Goal: Check status: Check status

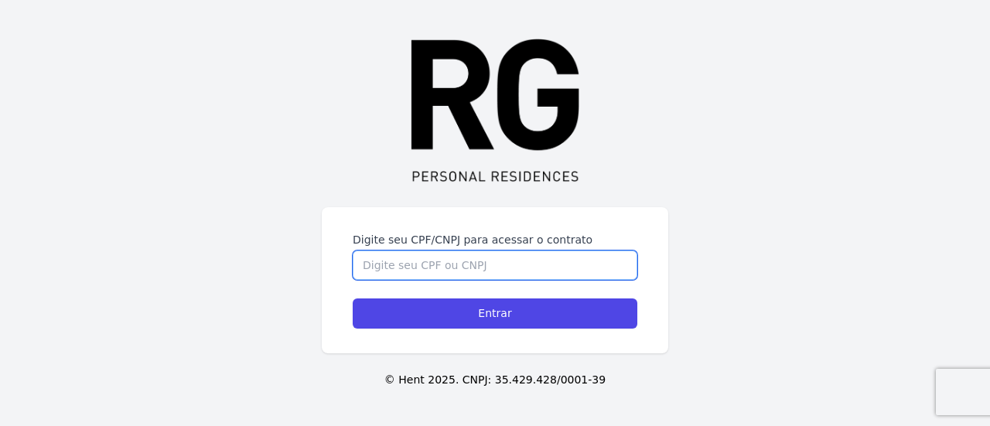
click at [477, 262] on input "Digite seu CPF/CNPJ para acessar o contrato" at bounding box center [495, 265] width 285 height 29
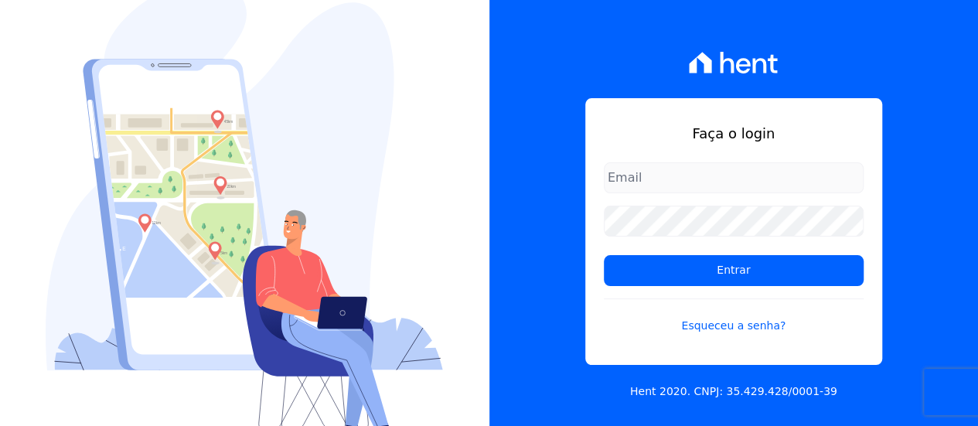
click at [658, 177] on input "email" at bounding box center [734, 177] width 260 height 31
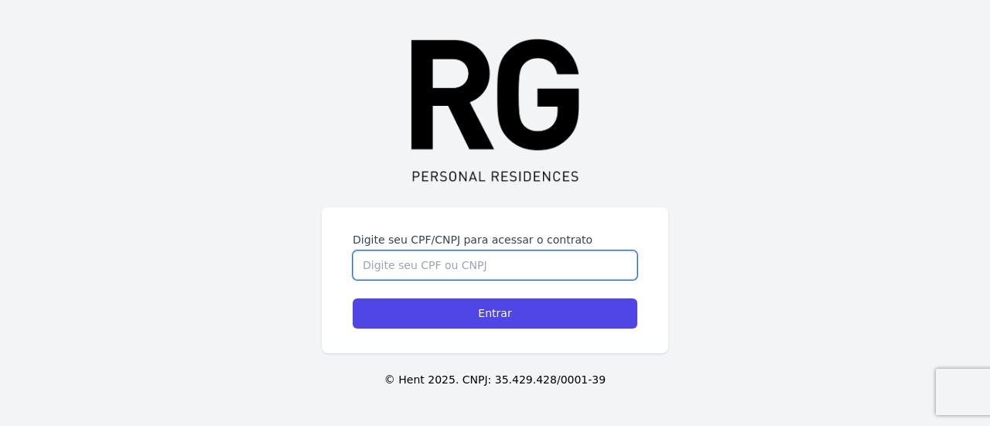
click at [524, 275] on input "Digite seu CPF/CNPJ para acessar o contrato" at bounding box center [495, 265] width 285 height 29
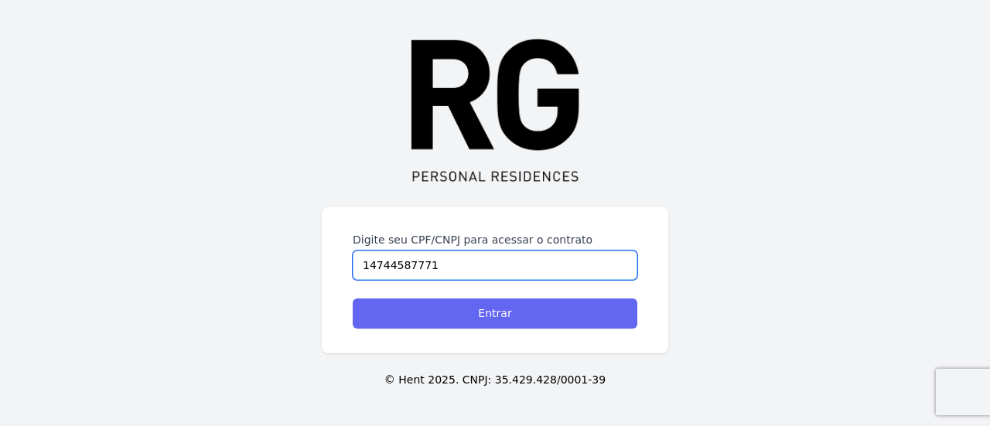
type input "14744587771"
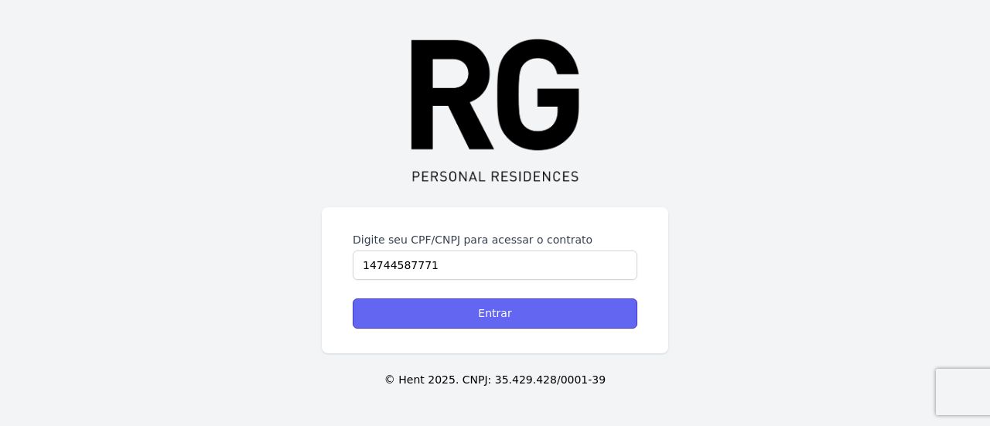
click at [590, 319] on input "Entrar" at bounding box center [495, 313] width 285 height 30
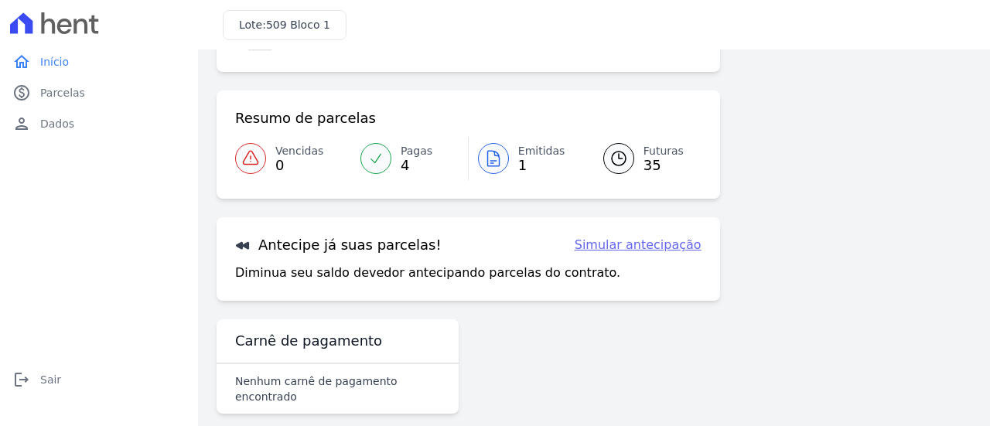
scroll to position [105, 0]
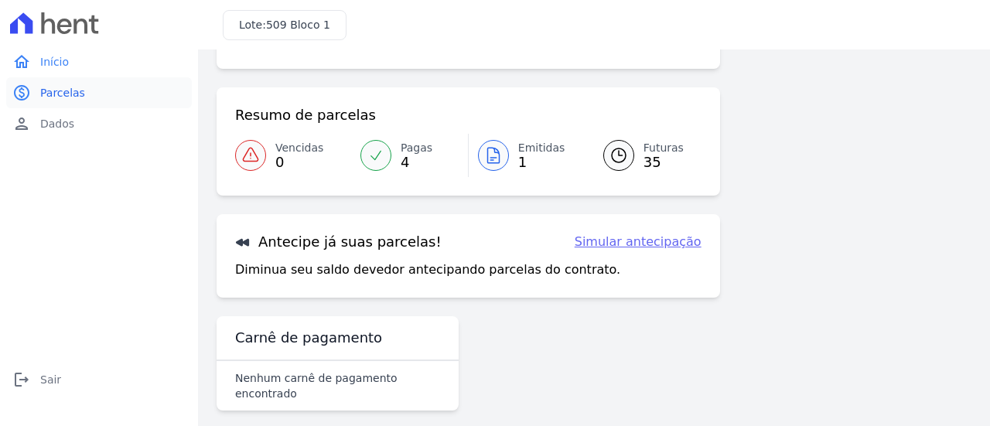
click at [70, 95] on span "Parcelas" at bounding box center [62, 92] width 45 height 15
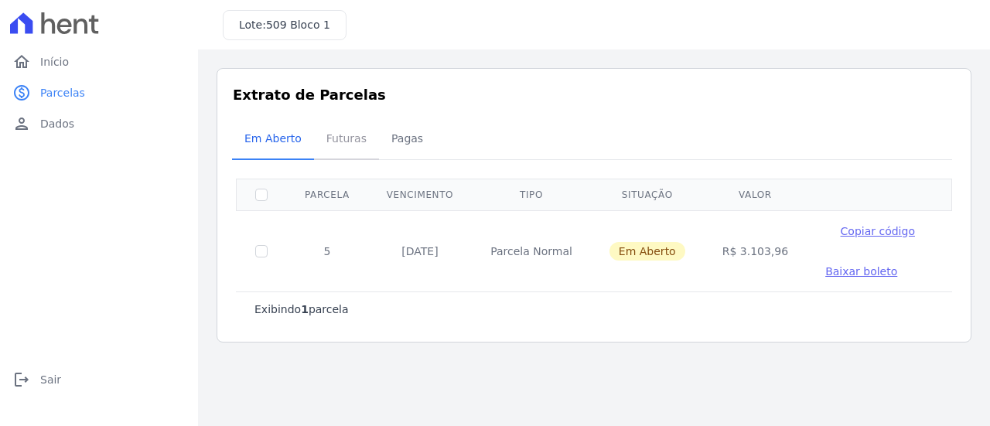
click at [337, 139] on span "Futuras" at bounding box center [346, 138] width 59 height 31
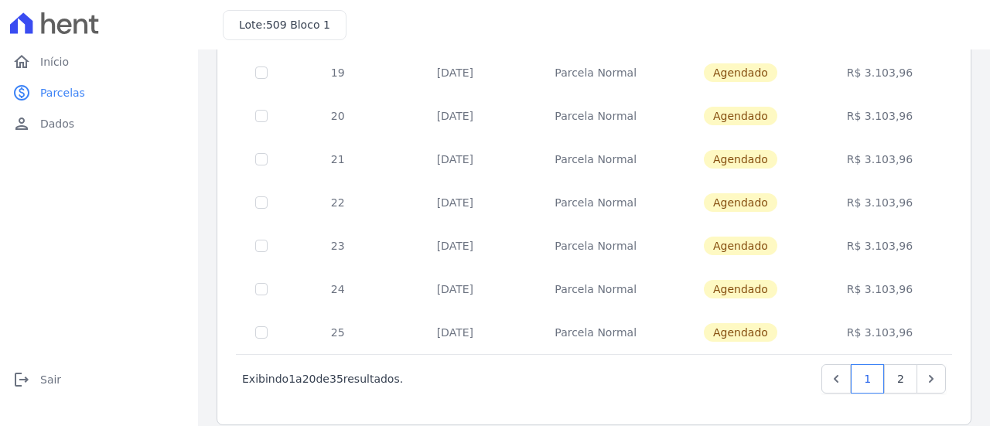
scroll to position [738, 0]
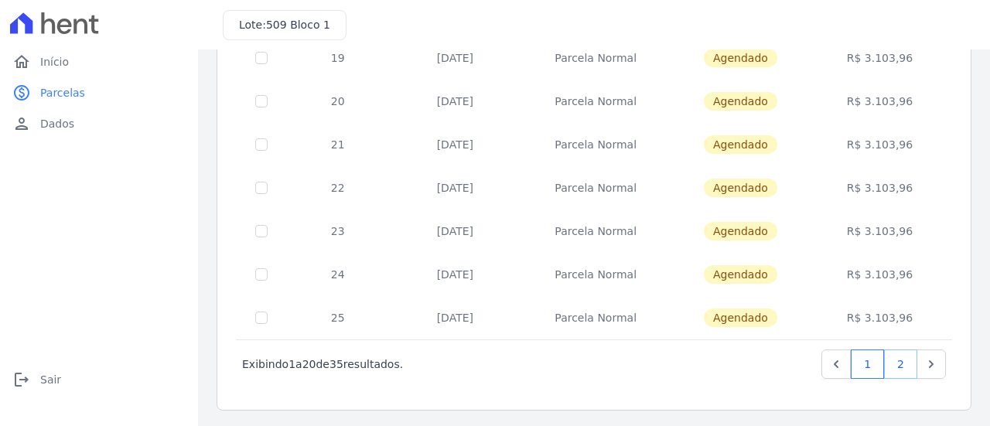
click at [891, 361] on link "2" at bounding box center [900, 363] width 33 height 29
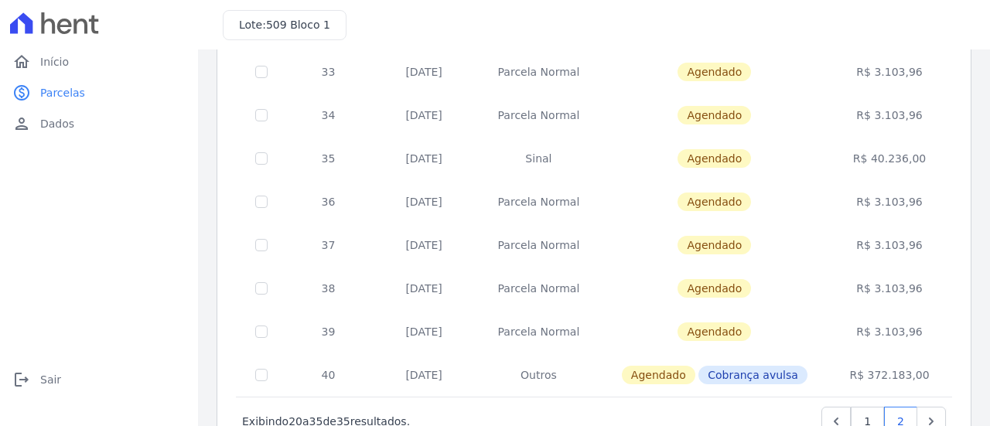
scroll to position [521, 0]
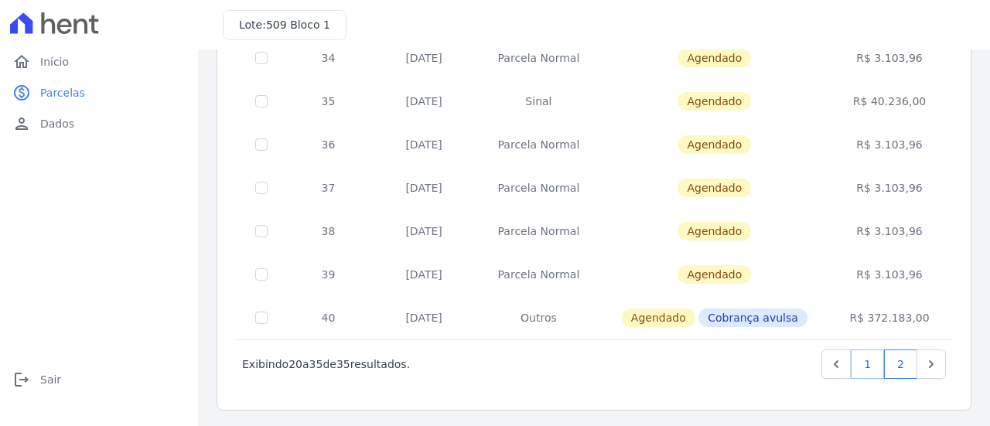
click at [854, 367] on link "1" at bounding box center [867, 363] width 33 height 29
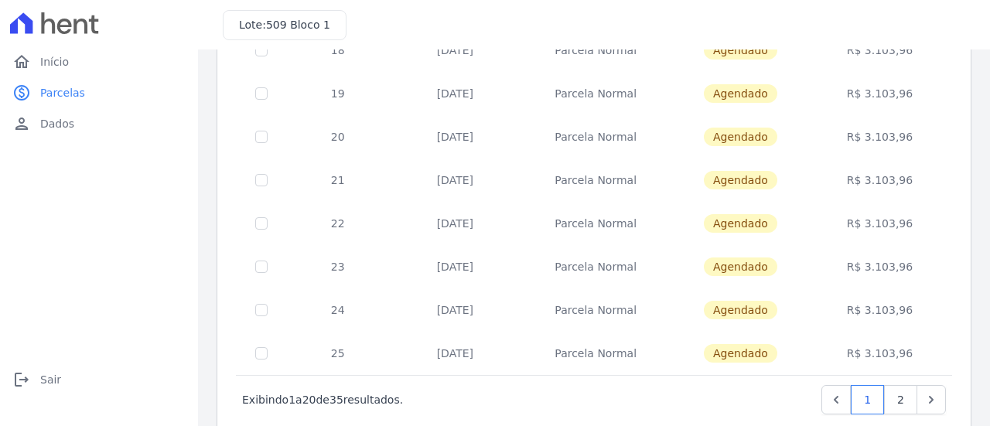
scroll to position [738, 0]
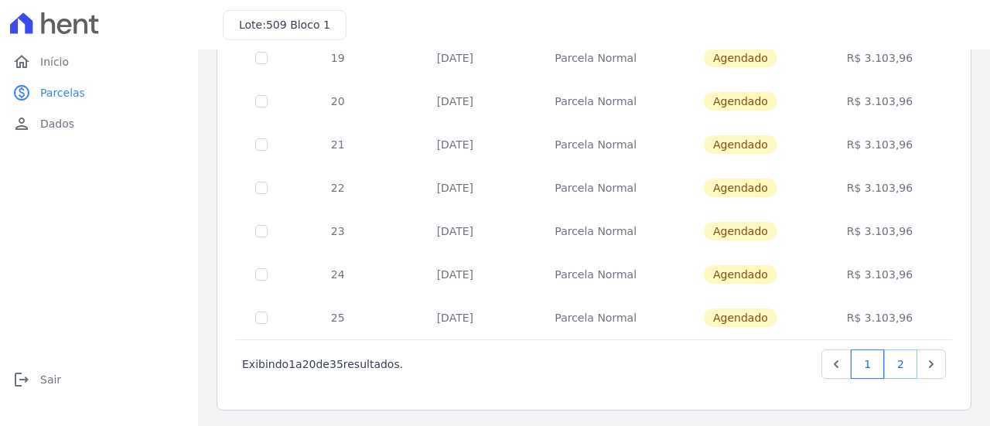
click at [889, 368] on link "2" at bounding box center [900, 363] width 33 height 29
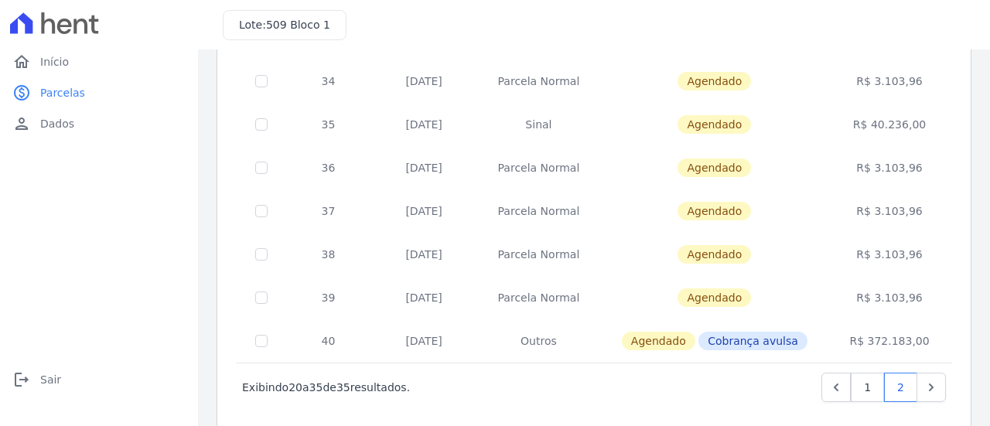
scroll to position [521, 0]
